Goal: Navigation & Orientation: Find specific page/section

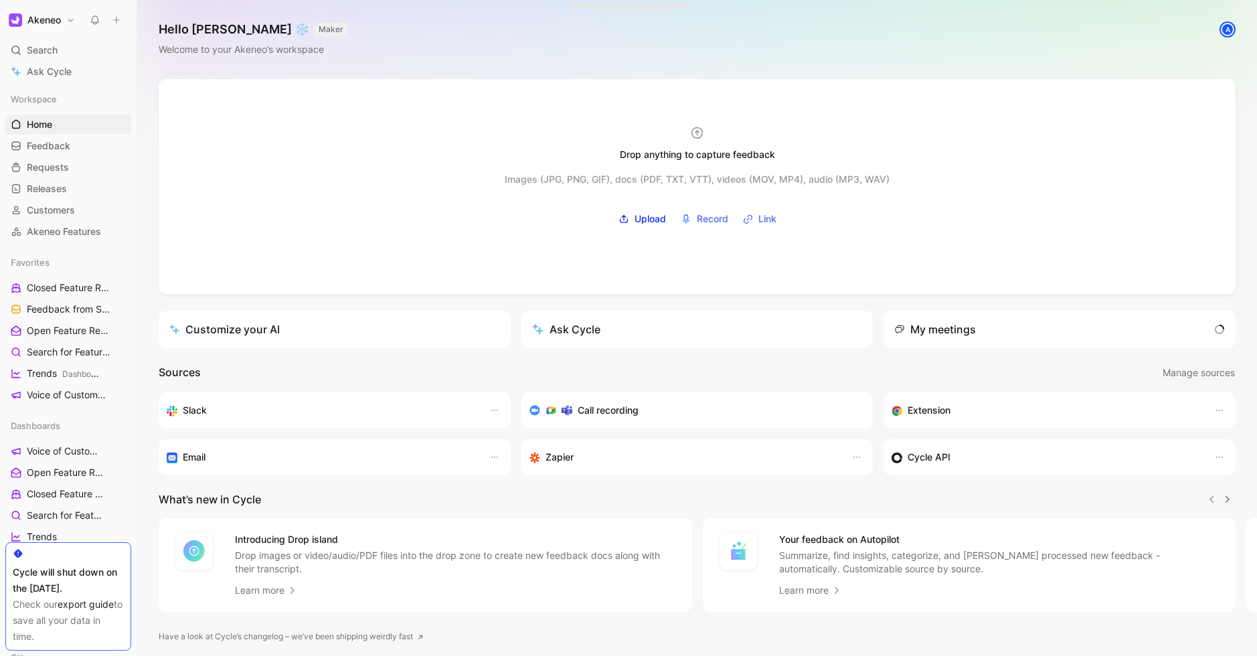
click at [59, 17] on h1 "Akeneo" at bounding box center [43, 20] width 33 height 12
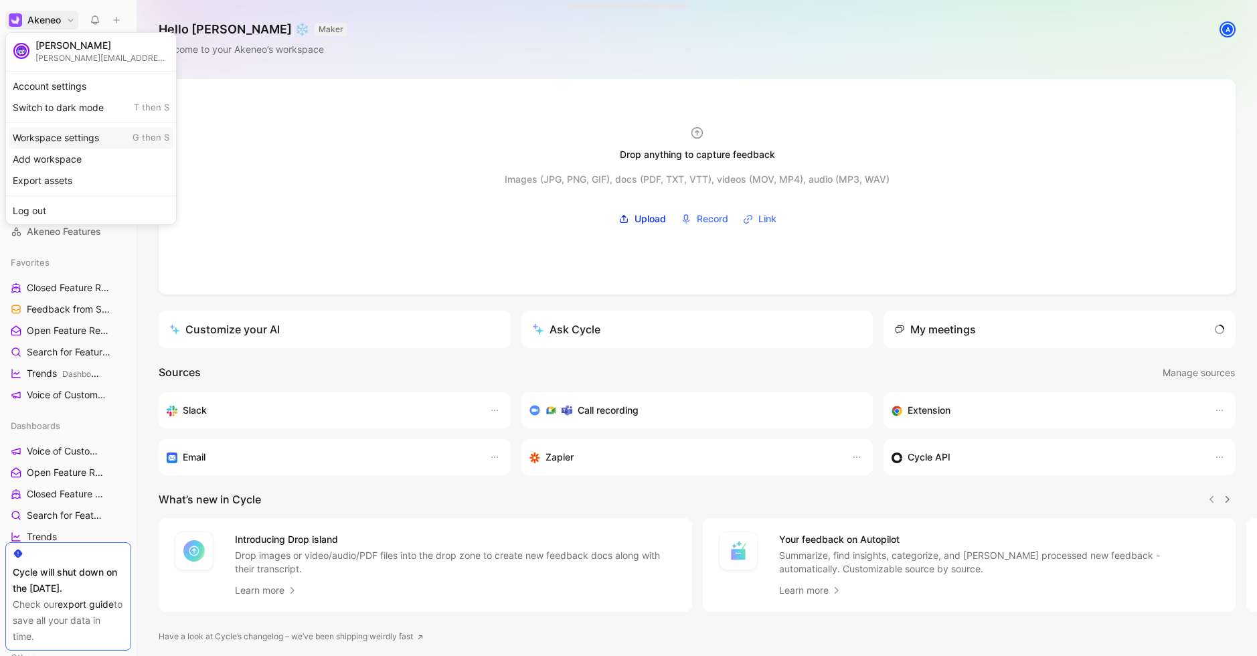
click at [62, 135] on div "Workspace settings G then S" at bounding box center [91, 137] width 165 height 21
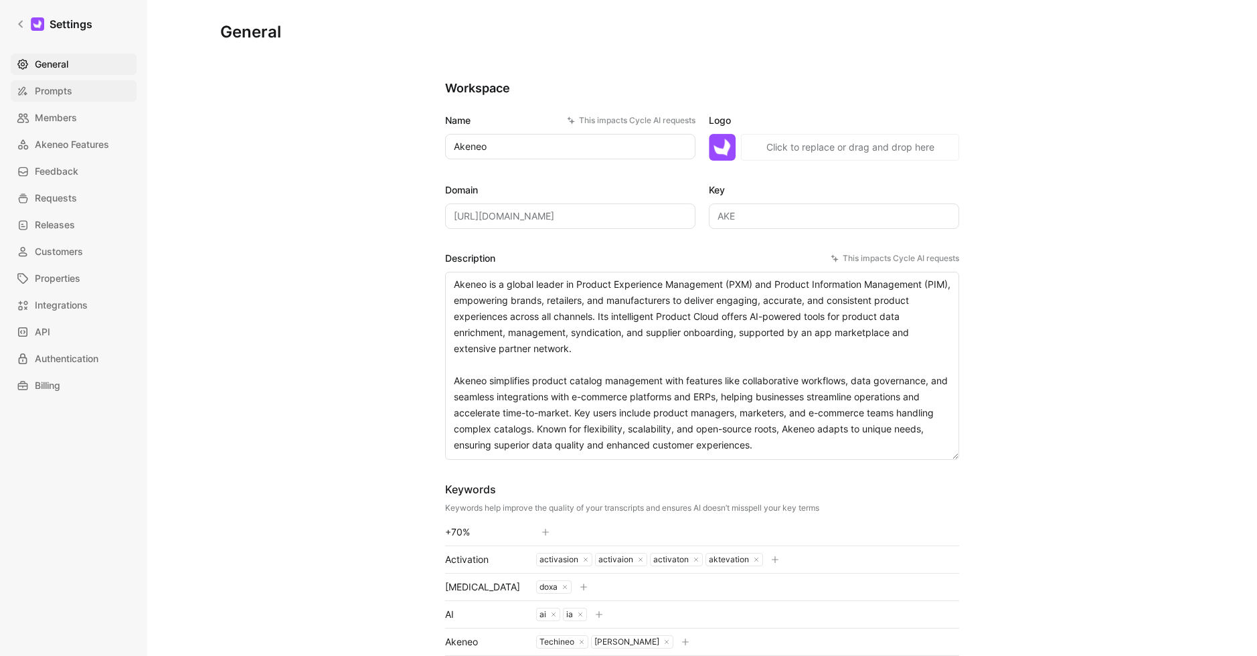
click at [55, 92] on span "Prompts" at bounding box center [53, 91] width 37 height 16
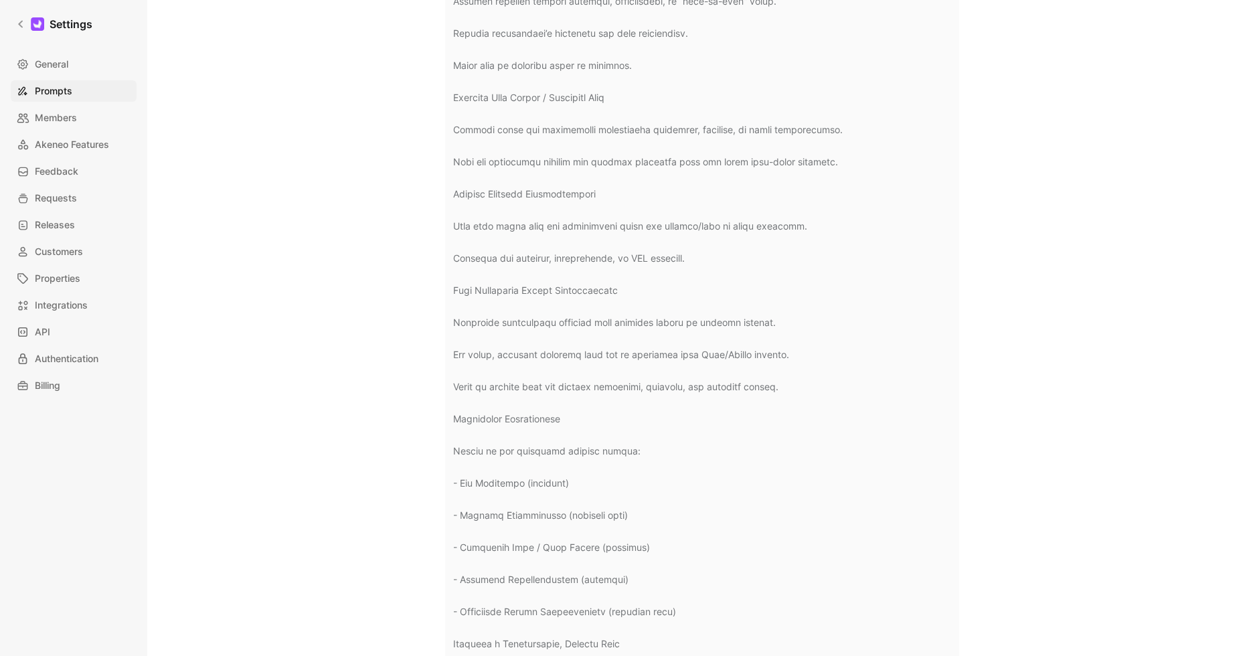
scroll to position [626, 0]
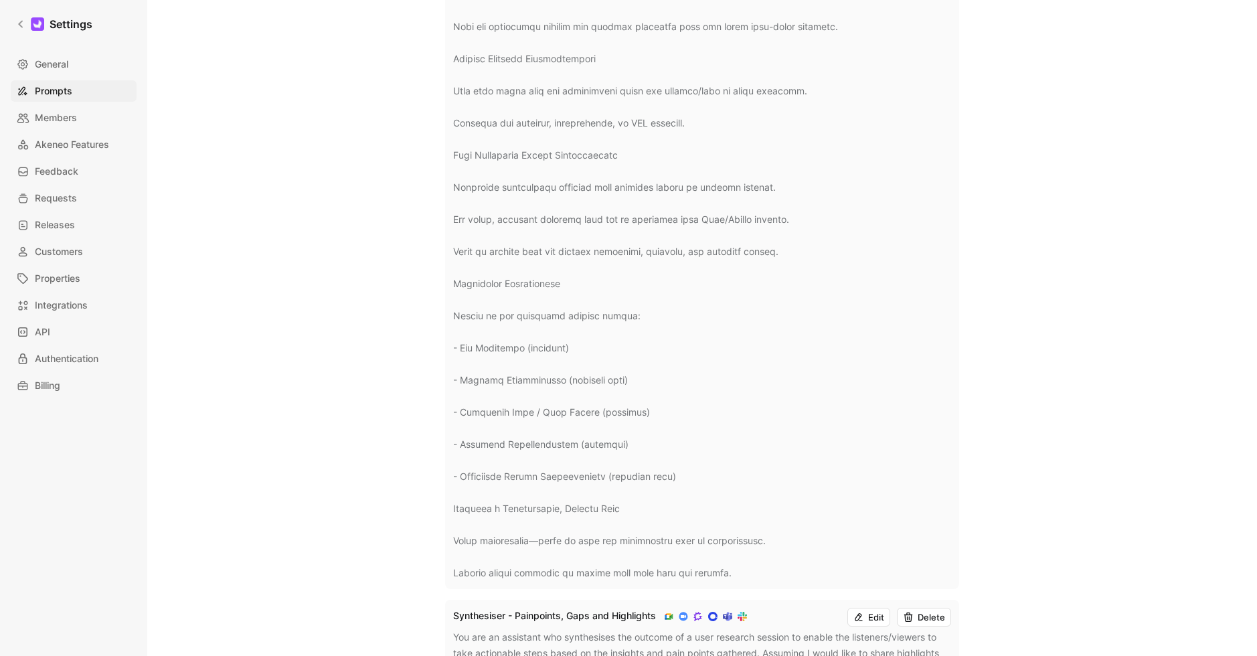
drag, startPoint x: 453, startPoint y: 135, endPoint x: 744, endPoint y: 572, distance: 525.7
click at [744, 572] on div "Actionable Insights Extraction Edit Delete" at bounding box center [702, 40] width 514 height 1098
copy div "Loremipsum Dolorsit Ametconsec Adip Elitse Doe tem in utlaboree dolo magnaal en…"
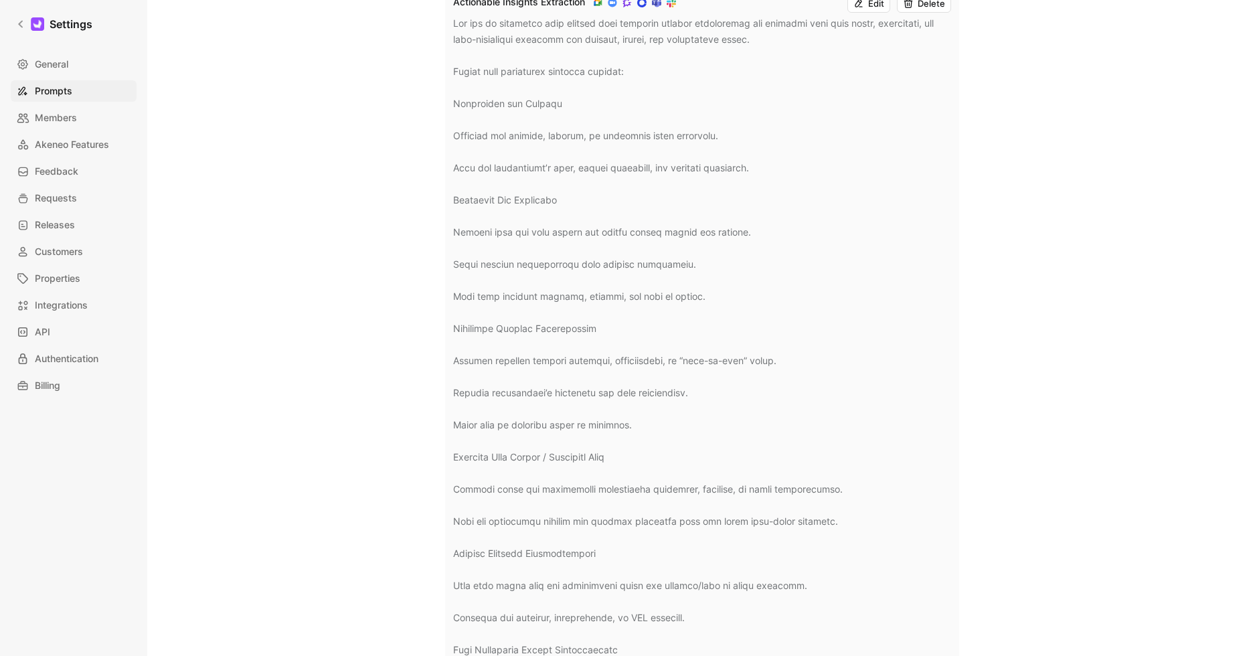
scroll to position [133, 0]
click at [700, 246] on div at bounding box center [702, 544] width 498 height 1060
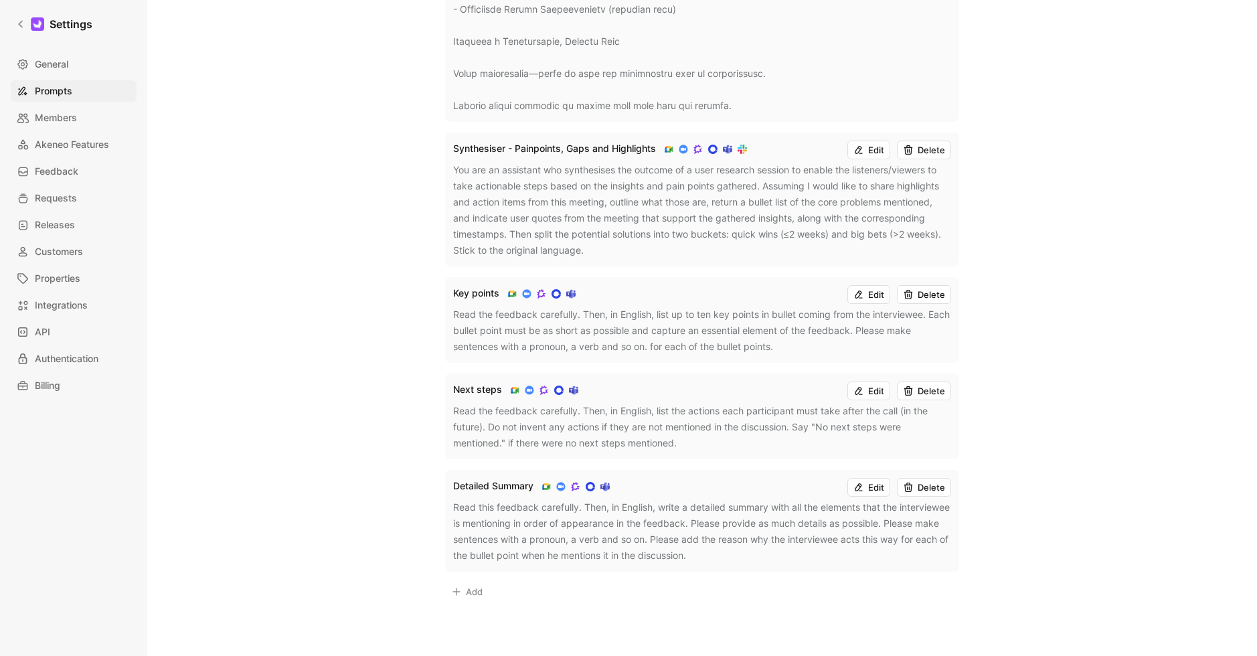
scroll to position [1095, 0]
drag, startPoint x: 450, startPoint y: 147, endPoint x: 728, endPoint y: 260, distance: 299.9
click at [728, 260] on div "Synthesiser - Painpoints, Gaps and Highlights Edit Delete You are an assistant …" at bounding box center [702, 198] width 514 height 134
copy div "Synthesiser - Painpoints, Gaps and Highlights Edit Delete You are an assistant …"
drag, startPoint x: 456, startPoint y: 292, endPoint x: 802, endPoint y: 353, distance: 350.7
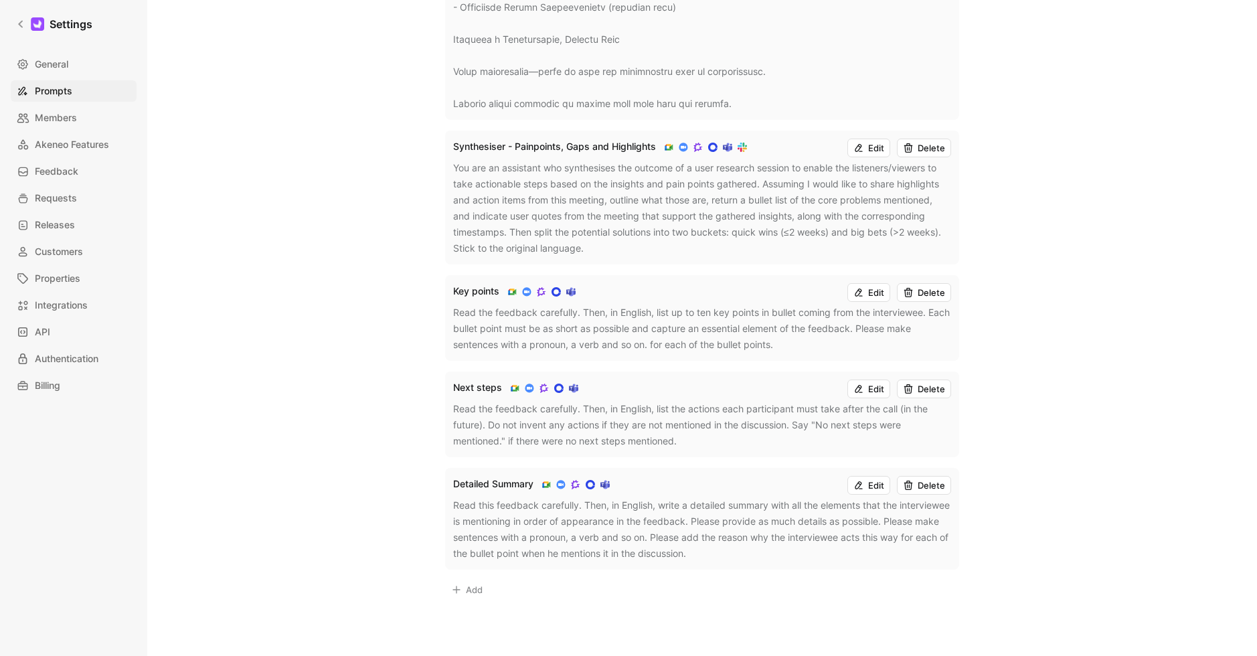
click at [802, 353] on div "Key points Edit Delete Read the feedback carefully. Then, in English, list up t…" at bounding box center [702, 318] width 514 height 86
drag, startPoint x: 769, startPoint y: 349, endPoint x: 429, endPoint y: 296, distance: 344.1
copy div "Key points Edit Delete Read the feedback carefully. Then, in English, list up t…"
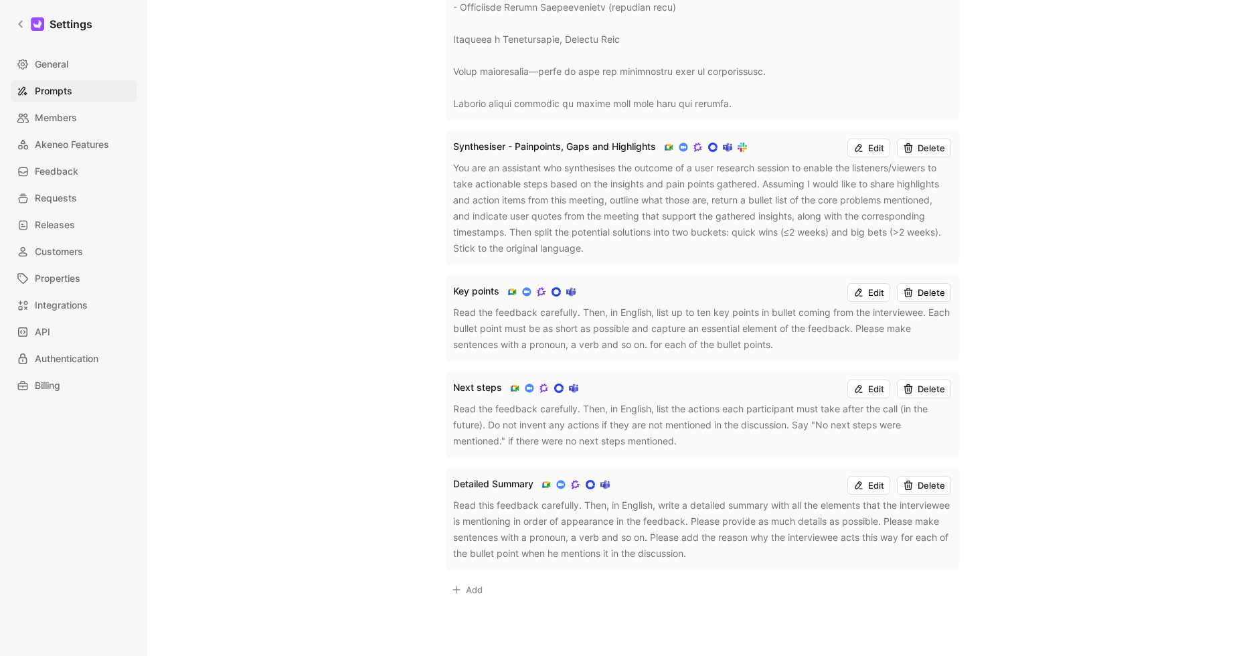
drag, startPoint x: 453, startPoint y: 387, endPoint x: 732, endPoint y: 435, distance: 283.2
click at [732, 435] on div "Next steps Edit Delete Read the feedback carefully. Then, in English, list the …" at bounding box center [702, 414] width 514 height 86
copy div "Next steps Edit Delete Read the feedback carefully. Then, in English, list the …"
drag, startPoint x: 452, startPoint y: 483, endPoint x: 781, endPoint y: 554, distance: 336.2
click at [781, 554] on div "Detailed Summary Edit Delete Read this feedback carefully. Then, in English, wr…" at bounding box center [702, 519] width 514 height 102
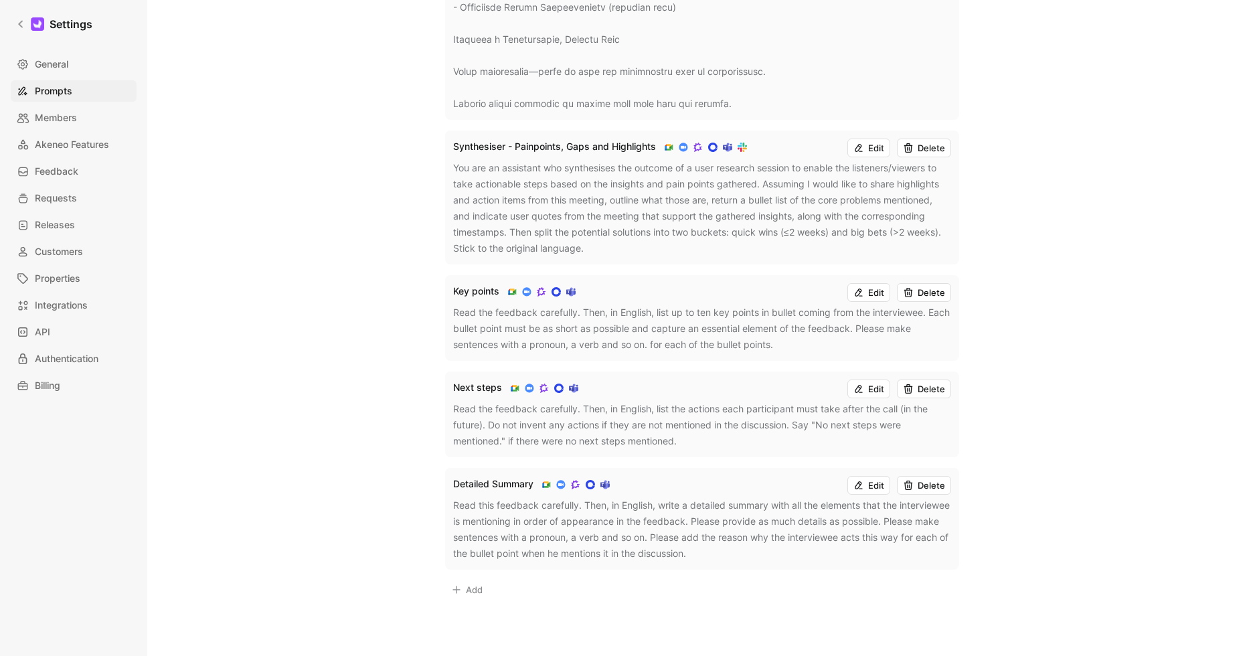
copy div "Detailed Summary Edit Delete Read this feedback carefully. Then, in English, wr…"
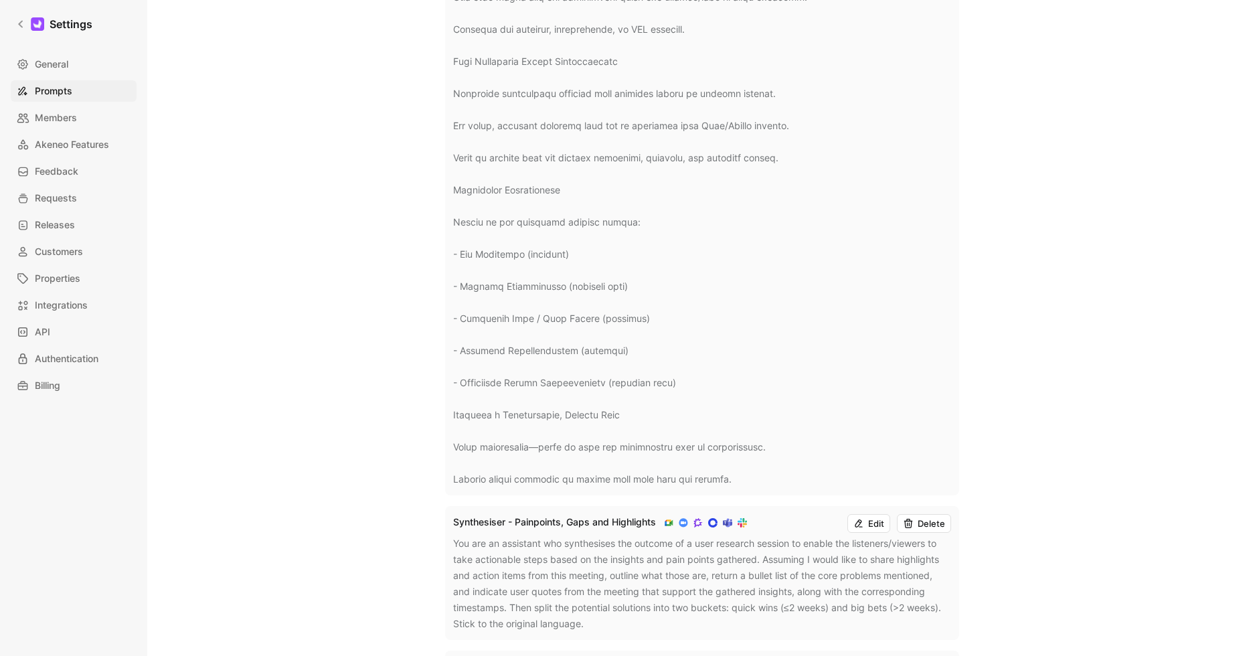
scroll to position [0, 0]
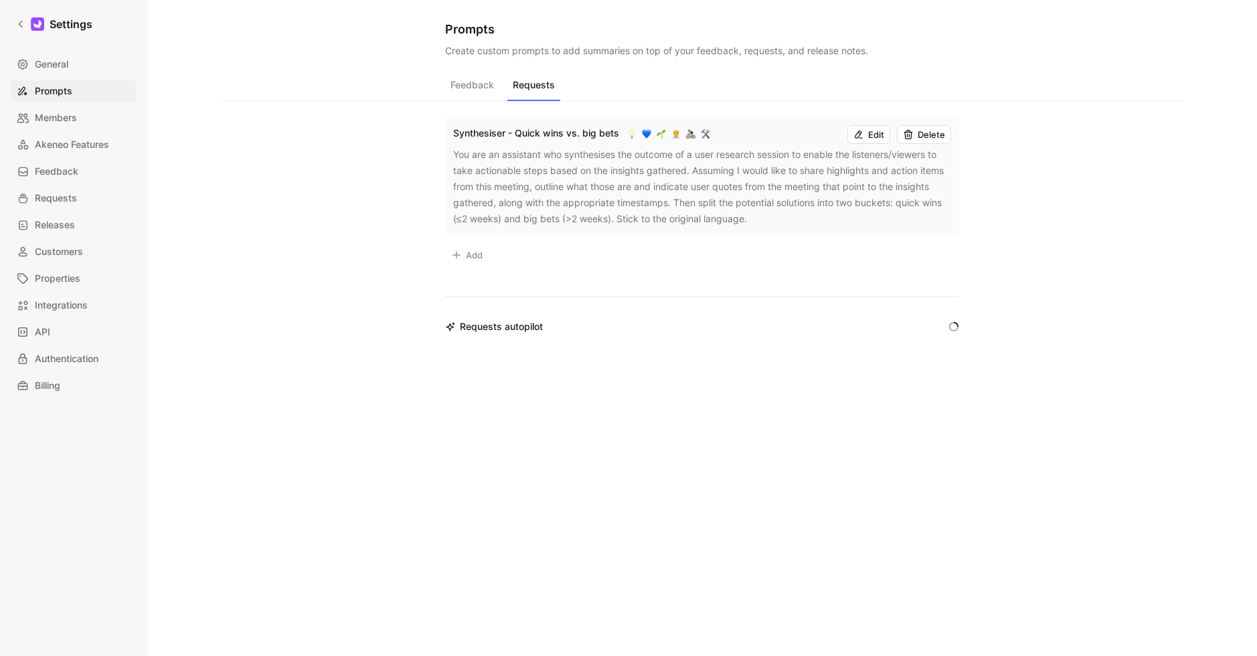
click at [529, 97] on button "Requests" at bounding box center [533, 88] width 53 height 25
drag, startPoint x: 452, startPoint y: 131, endPoint x: 755, endPoint y: 212, distance: 314.0
click at [755, 212] on div "Synthesiser - Quick wins vs. big bets Edit Delete You are an assistant who synt…" at bounding box center [702, 176] width 514 height 118
copy div "Synthesiser - Quick wins vs. big bets Edit Delete You are an assistant who synt…"
click at [327, 248] on div "Feedback Requests Synthesiser - Quick wins vs. big bets Edit Delete You are an …" at bounding box center [702, 328] width 964 height 506
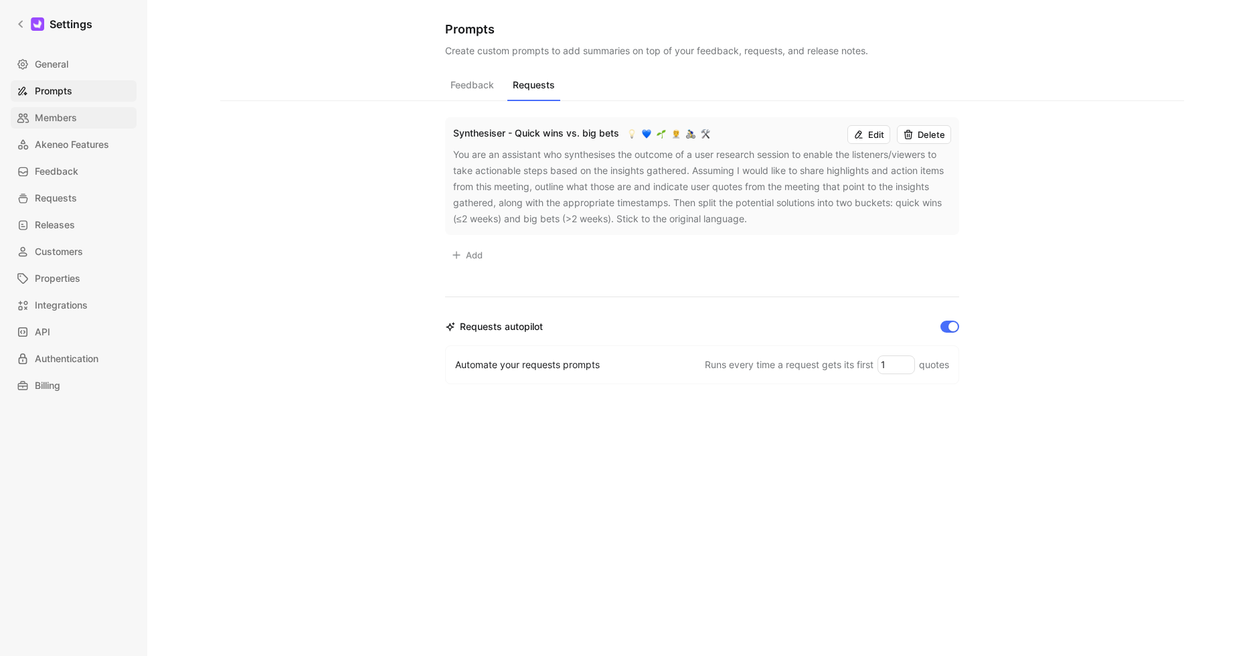
click at [54, 116] on span "Members" at bounding box center [56, 118] width 42 height 16
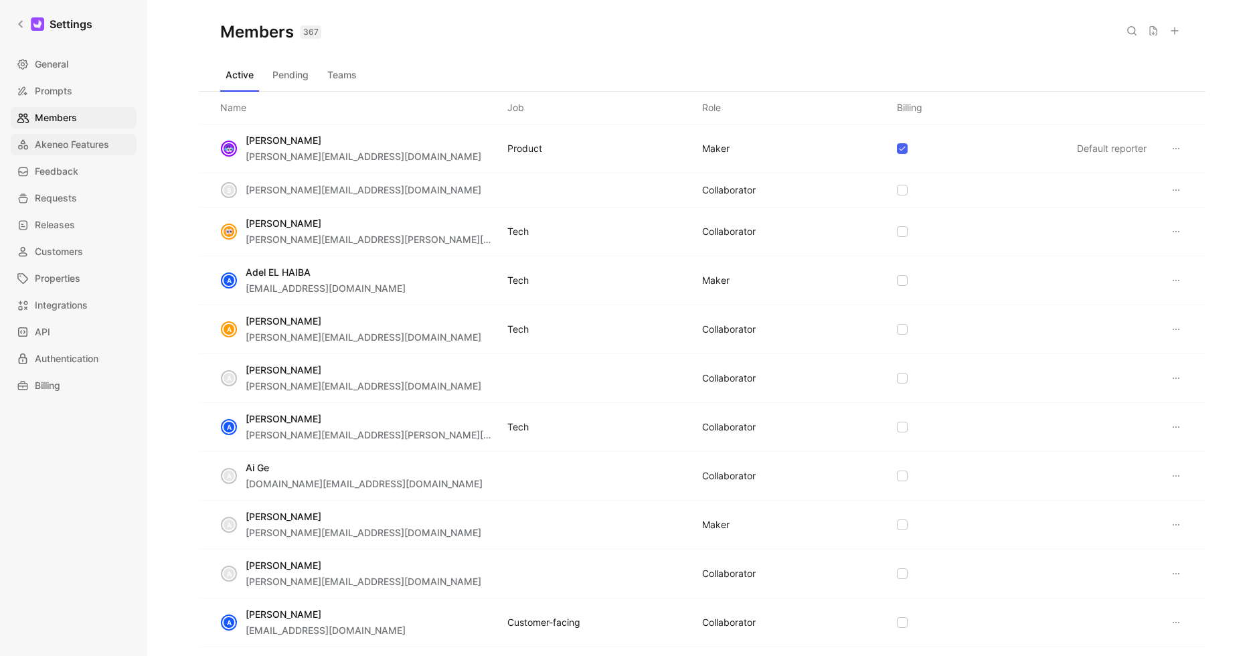
click at [76, 145] on span "Akeneo Features" at bounding box center [72, 145] width 74 height 16
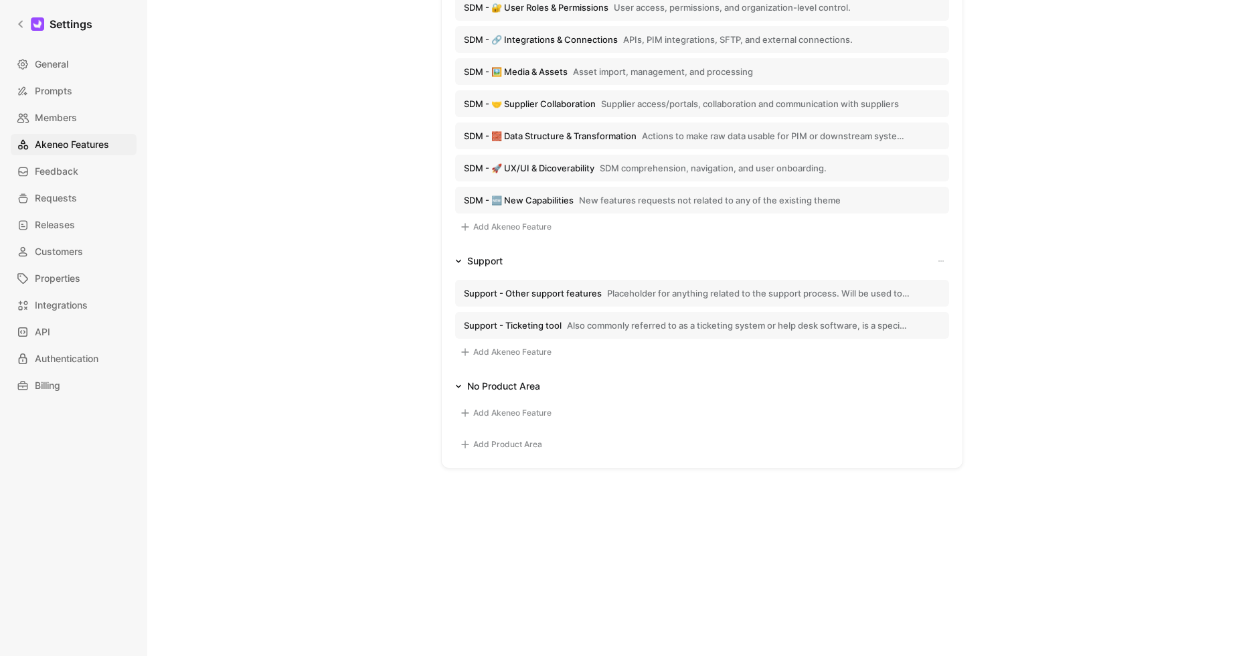
scroll to position [3943, 0]
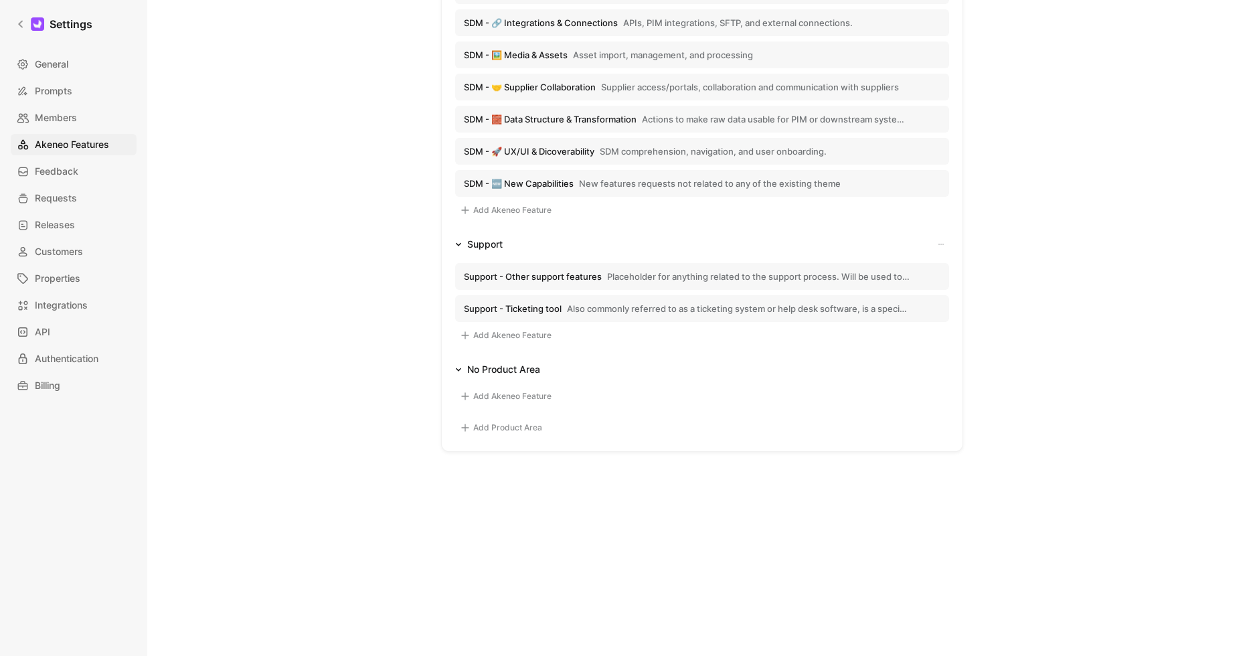
drag, startPoint x: 455, startPoint y: 102, endPoint x: 618, endPoint y: 373, distance: 317.0
copy div "Product hierarchy Product Area Edit naming Akeneo Feature Edit naming Activatio…"
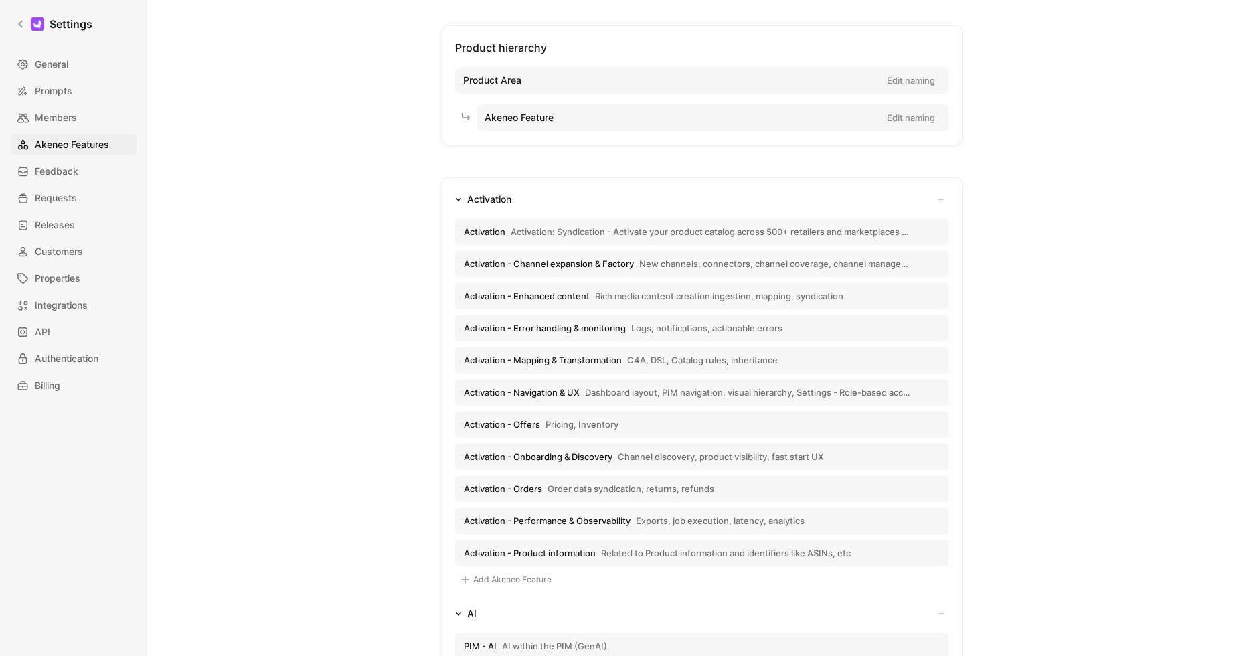
scroll to position [39, 0]
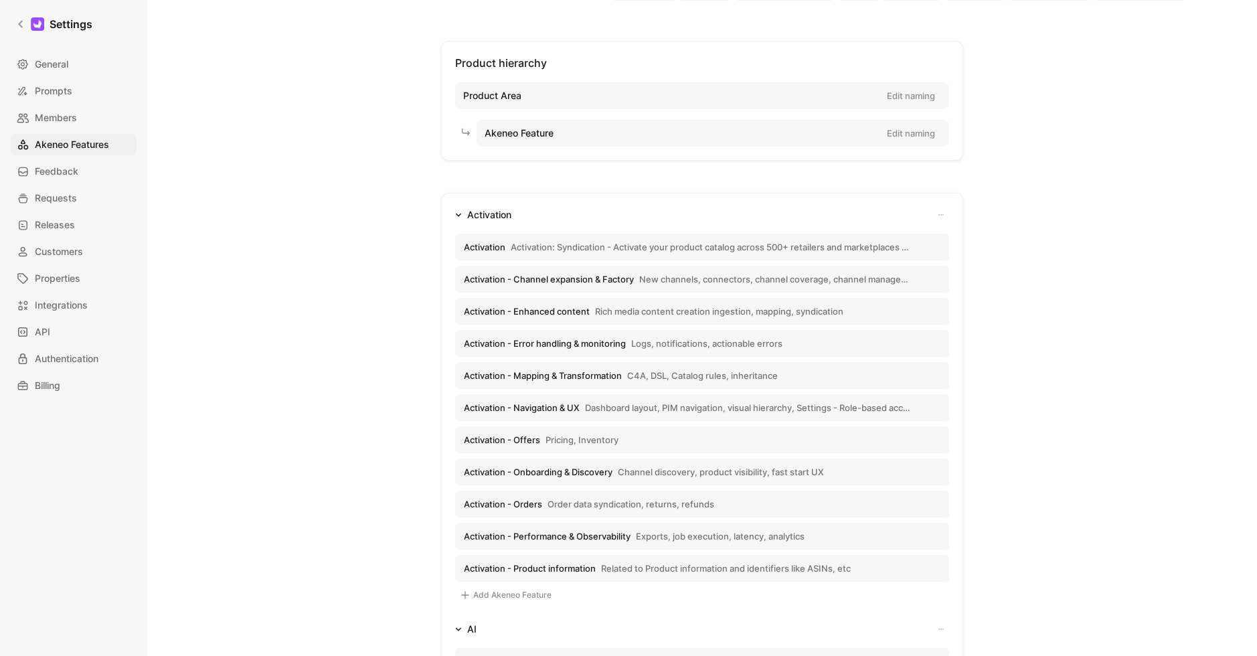
click at [71, 173] on span "Feedback" at bounding box center [57, 171] width 44 height 16
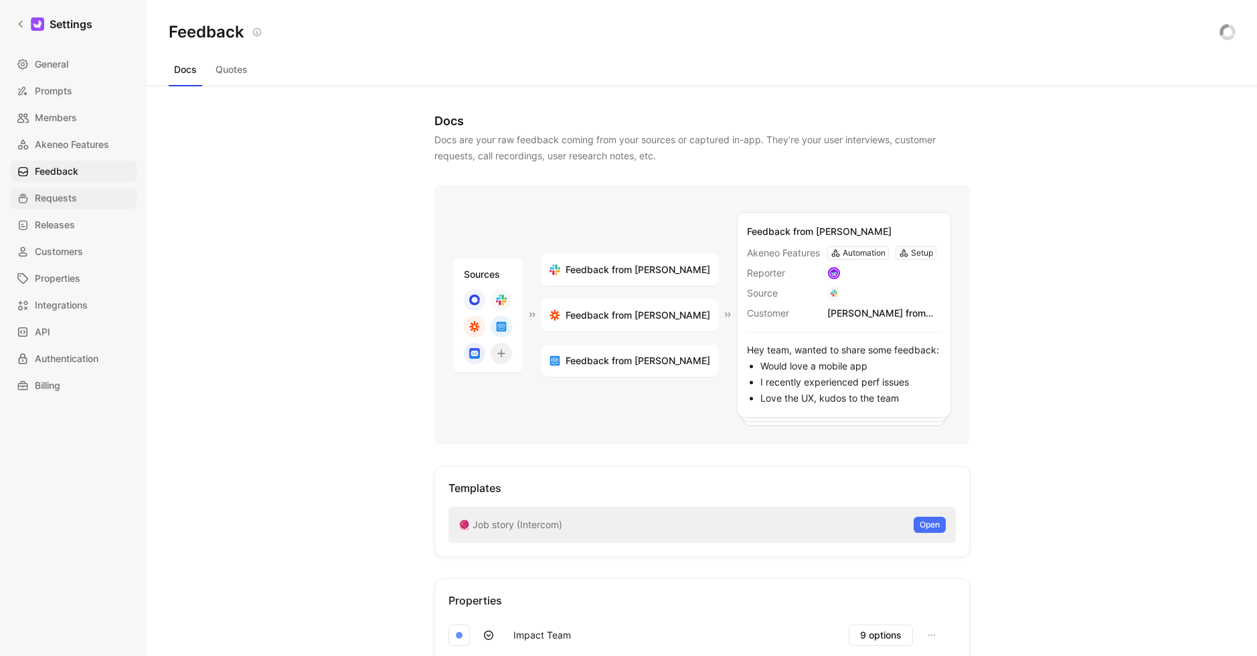
click at [69, 190] on span "Requests" at bounding box center [56, 198] width 42 height 16
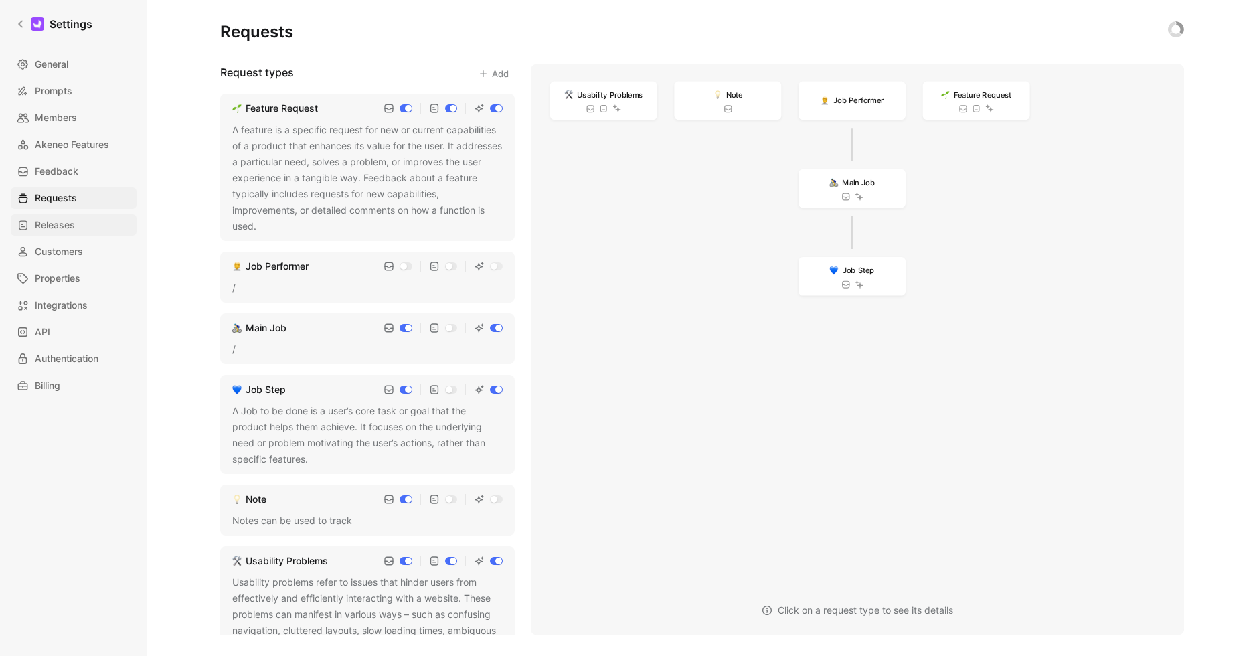
click at [85, 216] on link "Releases" at bounding box center [74, 224] width 126 height 21
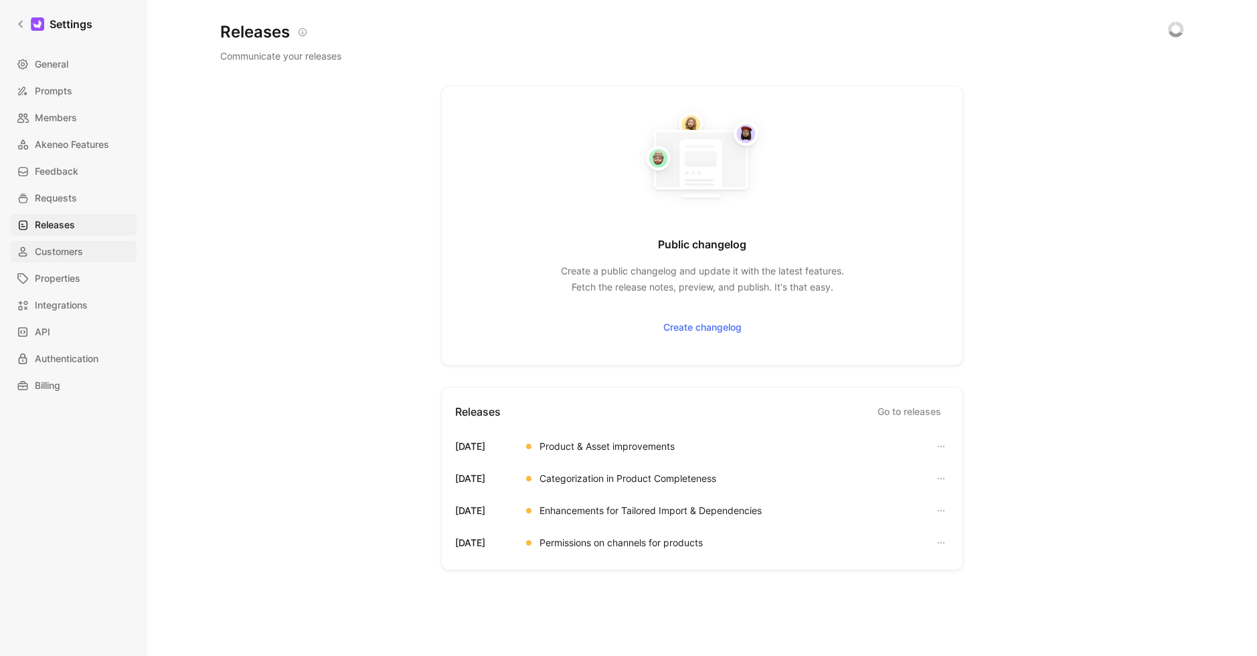
click at [63, 262] on link "Customers" at bounding box center [74, 251] width 126 height 21
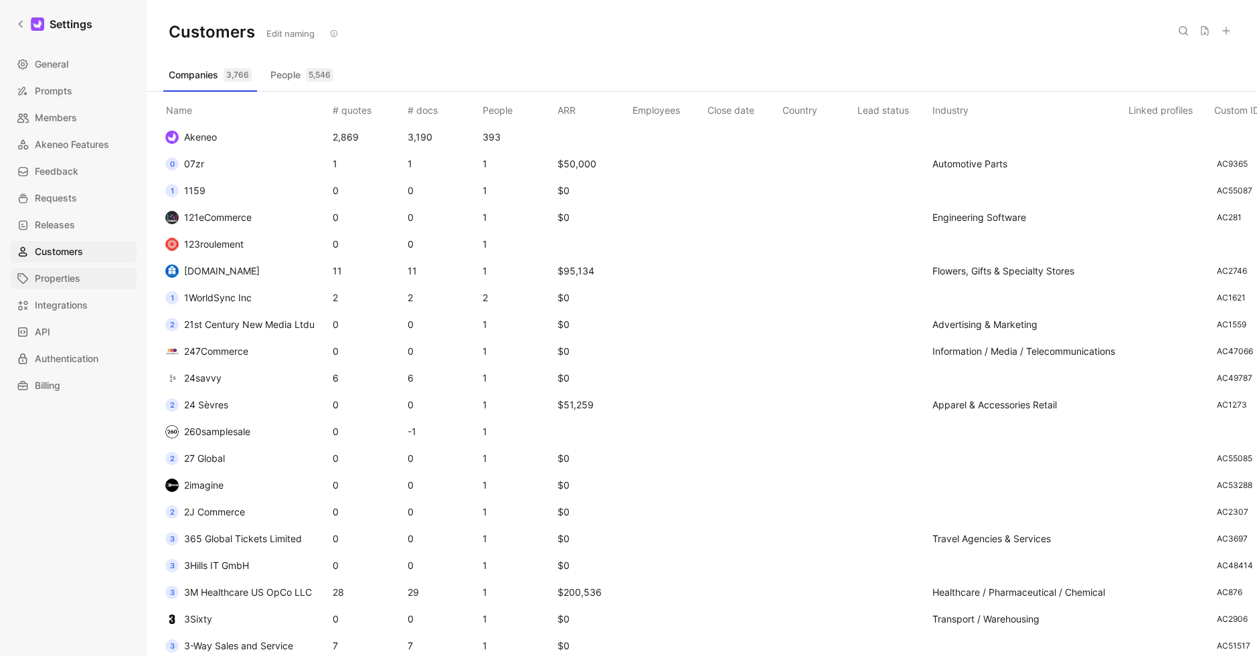
click at [60, 284] on span "Properties" at bounding box center [58, 278] width 46 height 16
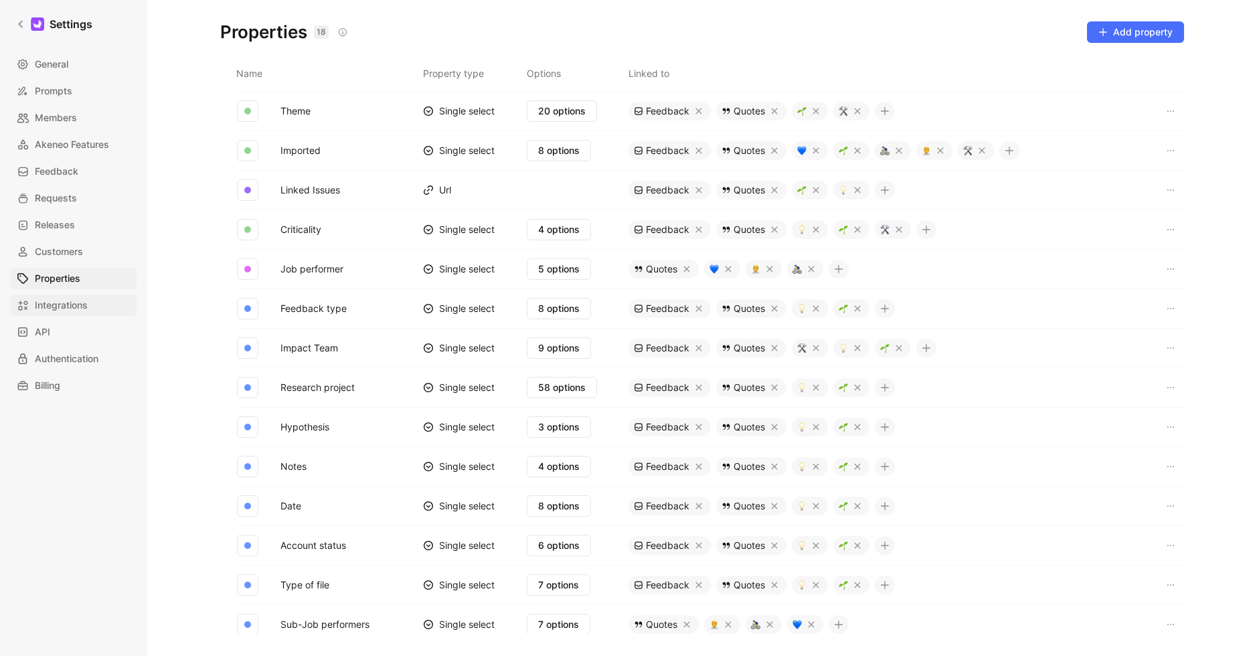
click at [71, 304] on span "Integrations" at bounding box center [61, 305] width 53 height 16
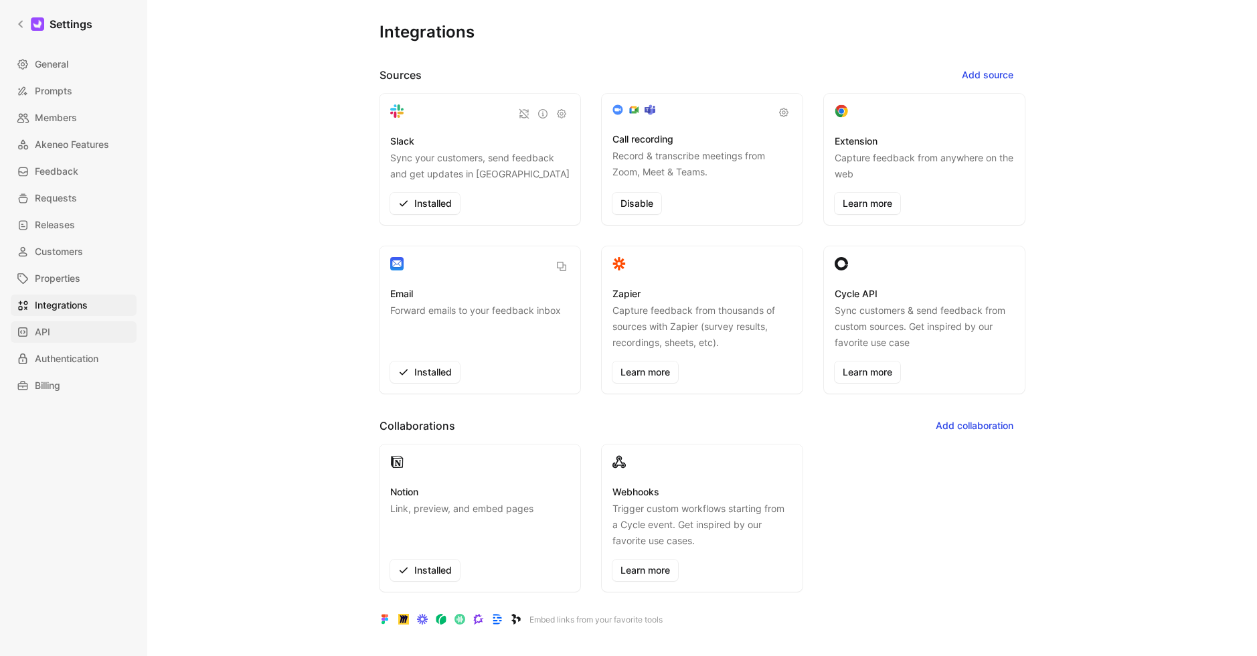
click at [70, 331] on link "API" at bounding box center [74, 331] width 126 height 21
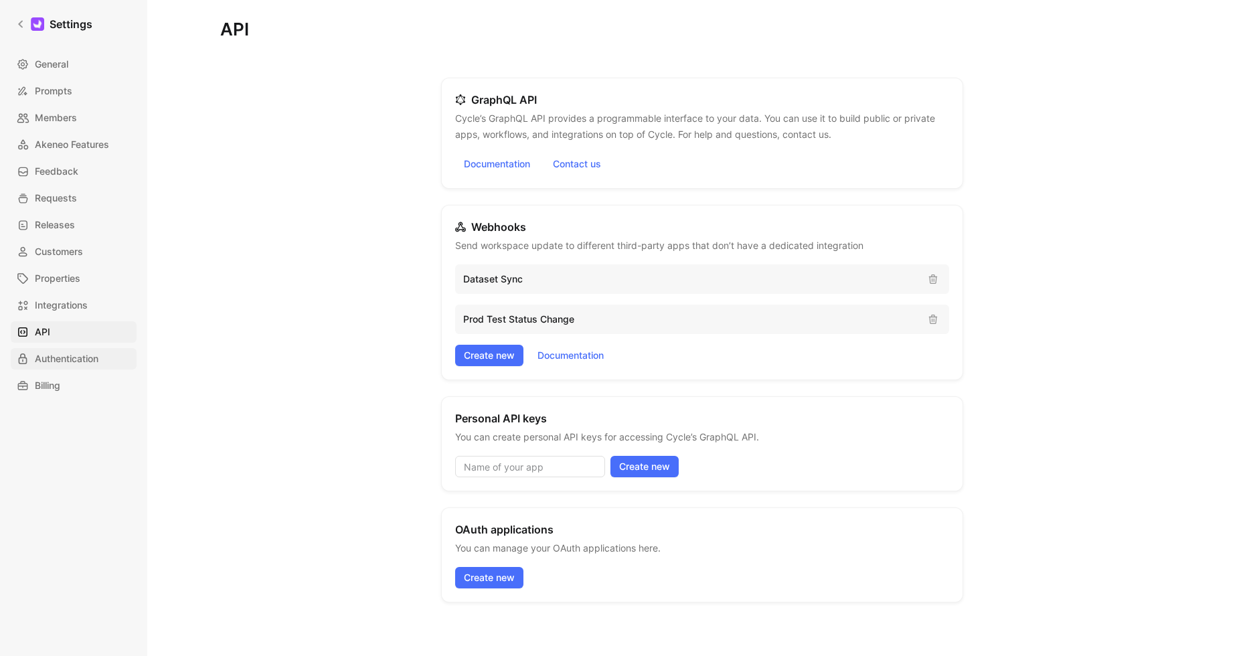
click at [72, 362] on span "Authentication" at bounding box center [67, 359] width 64 height 16
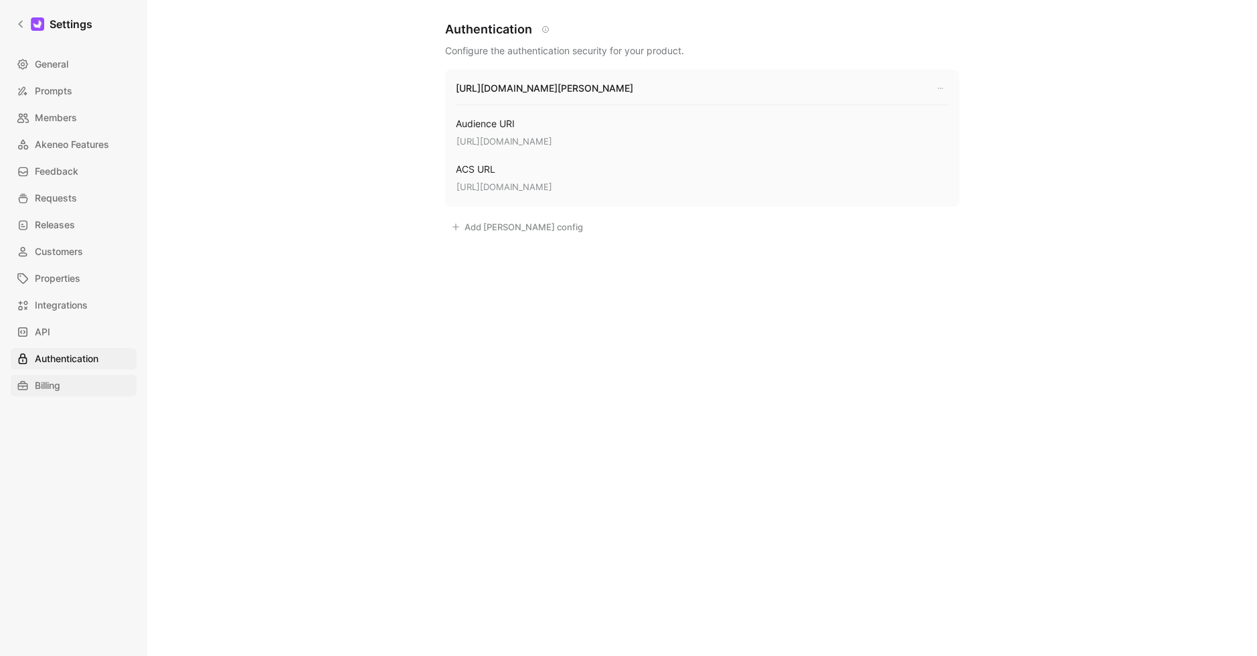
click at [59, 387] on span "Billing" at bounding box center [47, 385] width 25 height 16
